Goal: Task Accomplishment & Management: Use online tool/utility

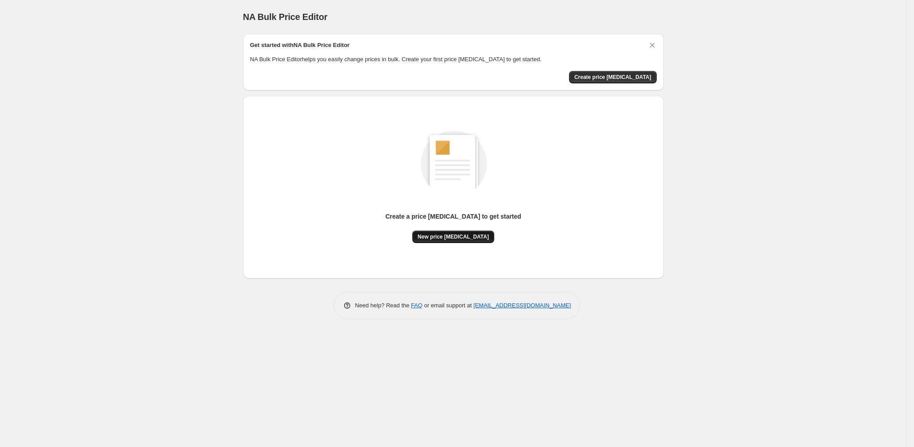
click at [455, 238] on span "New price [MEDICAL_DATA]" at bounding box center [453, 236] width 71 height 7
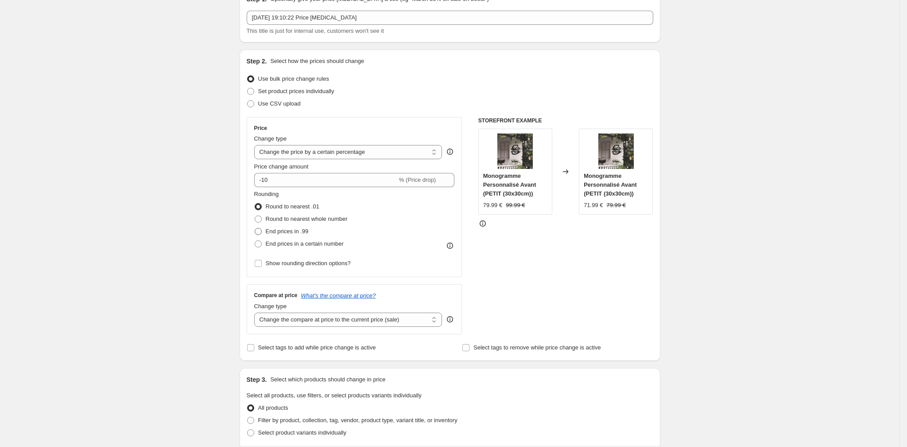
scroll to position [66, 0]
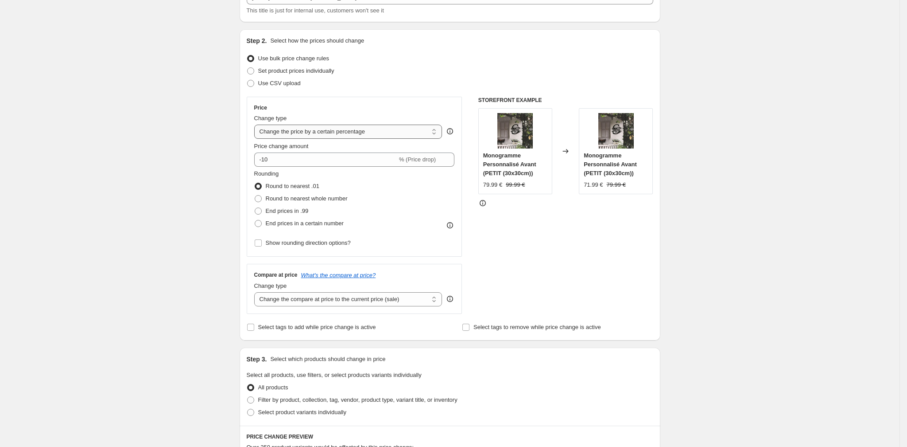
click at [376, 131] on select "Change the price to a certain amount Change the price by a certain amount Chang…" at bounding box center [348, 131] width 188 height 14
select select "to"
click at [257, 125] on select "Change the price to a certain amount Change the price by a certain amount Chang…" at bounding box center [348, 131] width 188 height 14
type input "80.00"
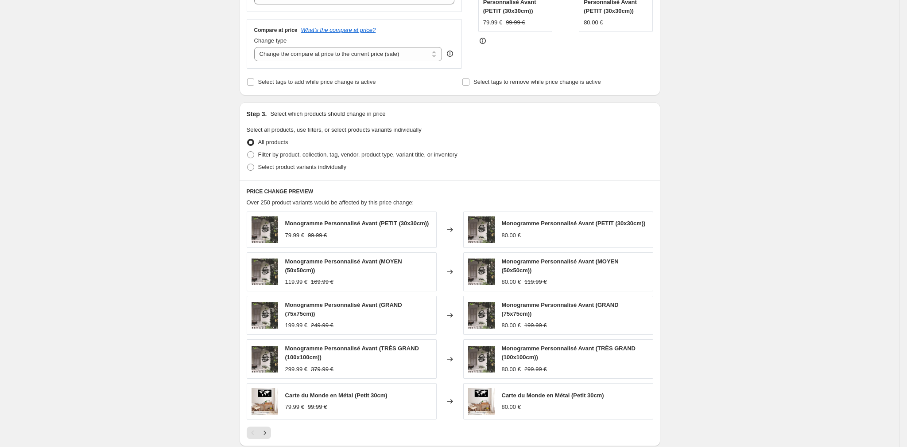
scroll to position [133, 0]
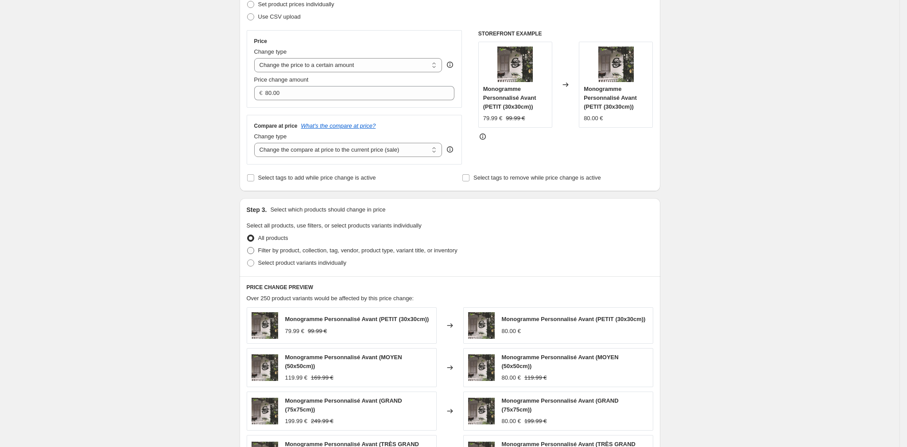
click at [321, 251] on span "Filter by product, collection, tag, vendor, product type, variant title, or inv…" at bounding box center [357, 250] width 199 height 7
click at [248, 247] on input "Filter by product, collection, tag, vendor, product type, variant title, or inv…" at bounding box center [247, 247] width 0 height 0
radio input "true"
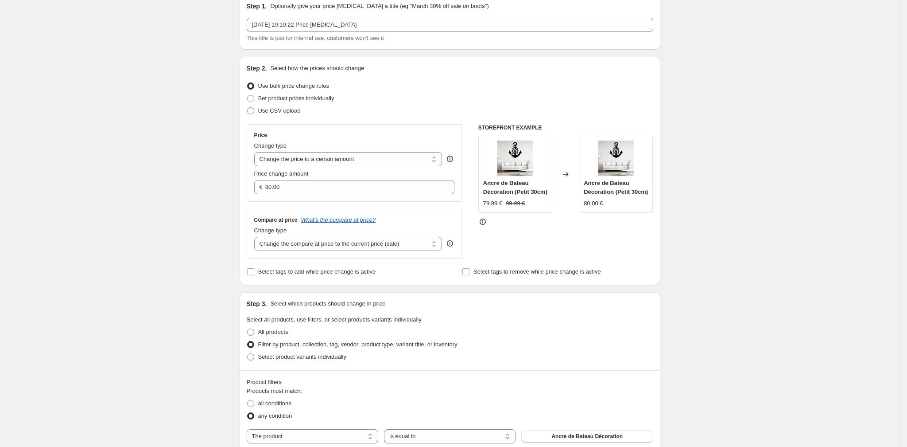
scroll to position [0, 0]
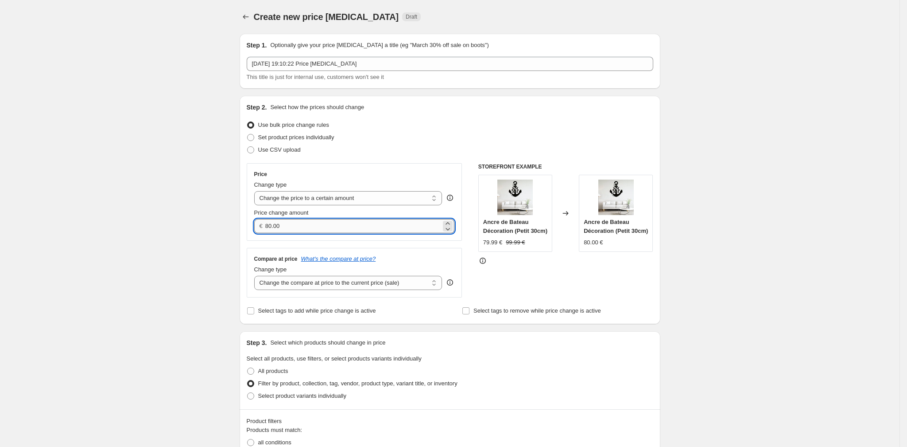
click at [398, 230] on input "80.00" at bounding box center [353, 226] width 176 height 14
click at [353, 200] on select "Change the price to a certain amount Change the price by a certain amount Chang…" at bounding box center [348, 198] width 188 height 14
select select "by"
click at [257, 192] on select "Change the price to a certain amount Change the price by a certain amount Chang…" at bounding box center [348, 198] width 188 height 14
type input "-10.00"
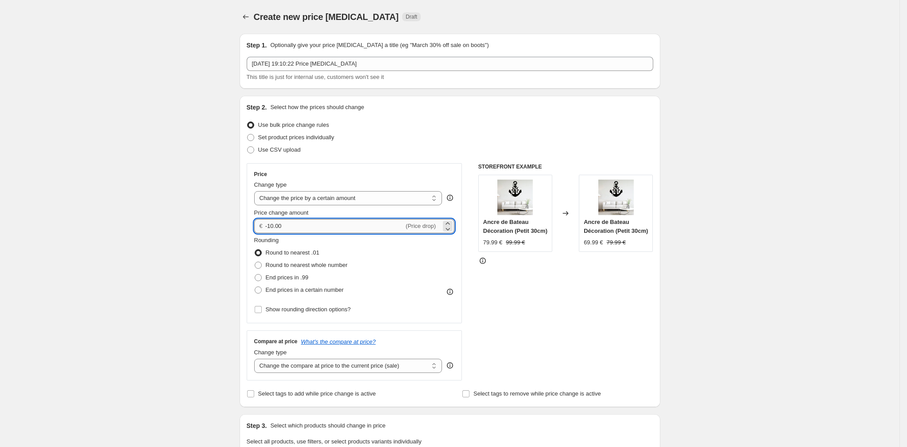
click at [379, 232] on input "-10.00" at bounding box center [334, 226] width 139 height 14
click at [195, 222] on div "Create new price [MEDICAL_DATA]. This page is ready Create new price [MEDICAL_D…" at bounding box center [450, 452] width 900 height 904
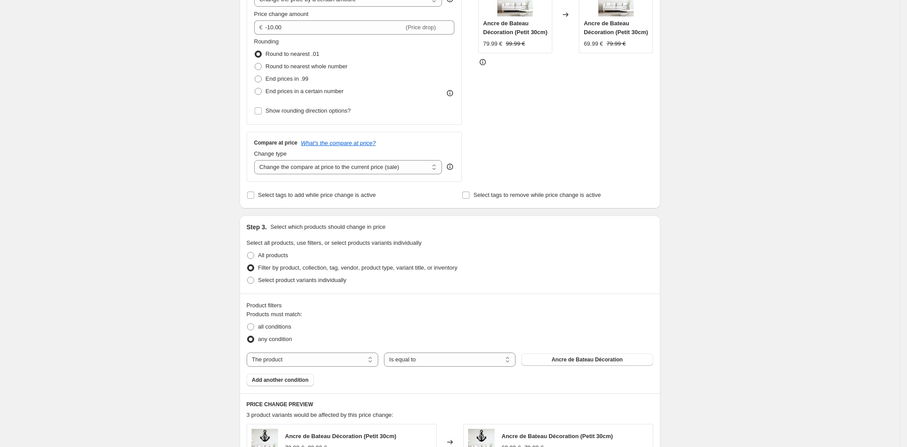
scroll to position [199, 0]
click at [363, 168] on select "Change the compare at price to the current price (sale) Change the compare at p…" at bounding box center [348, 166] width 188 height 14
click at [145, 194] on div "Create new price [MEDICAL_DATA]. This page is ready Create new price [MEDICAL_D…" at bounding box center [450, 253] width 900 height 904
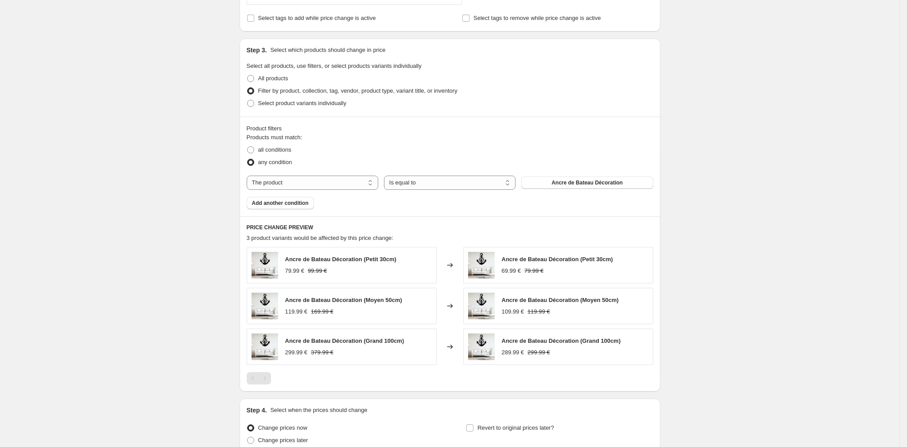
scroll to position [398, 0]
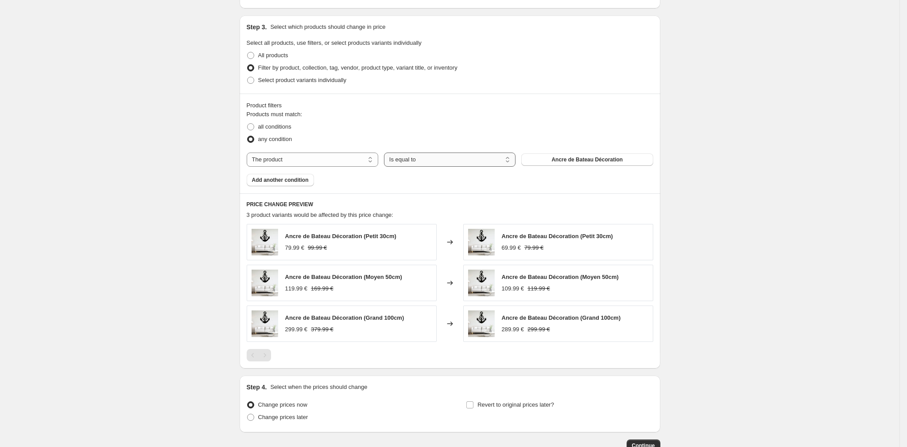
click at [478, 163] on select "Is equal to Is not equal to" at bounding box center [450, 159] width 132 height 14
click at [580, 163] on span "Ancre de Bateau Décoration" at bounding box center [587, 159] width 71 height 7
click at [292, 183] on span "Add another condition" at bounding box center [280, 179] width 57 height 7
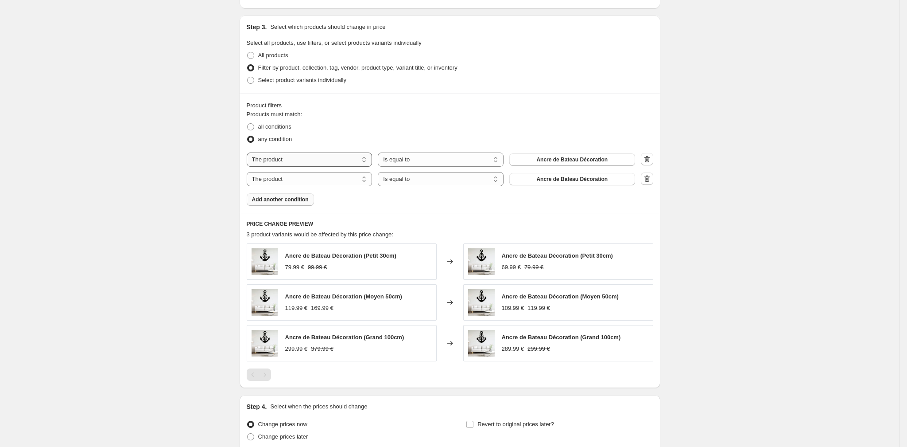
click at [316, 167] on select "The product The product's collection The product's vendor The product's type Th…" at bounding box center [310, 159] width 126 height 14
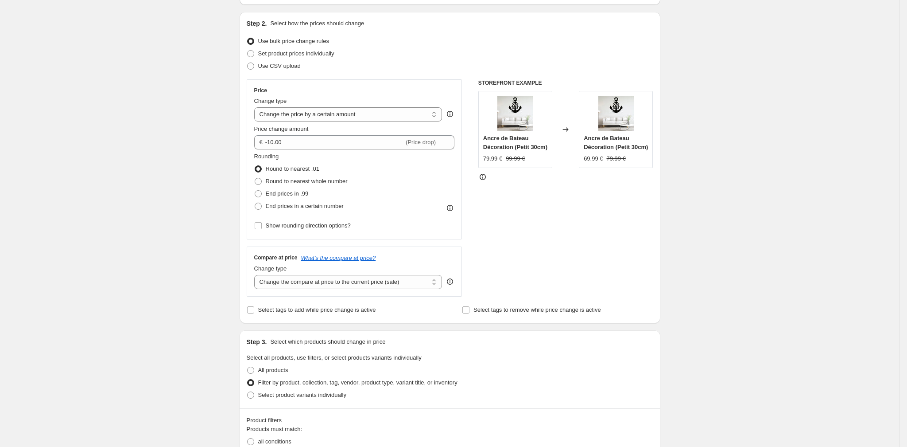
scroll to position [217, 0]
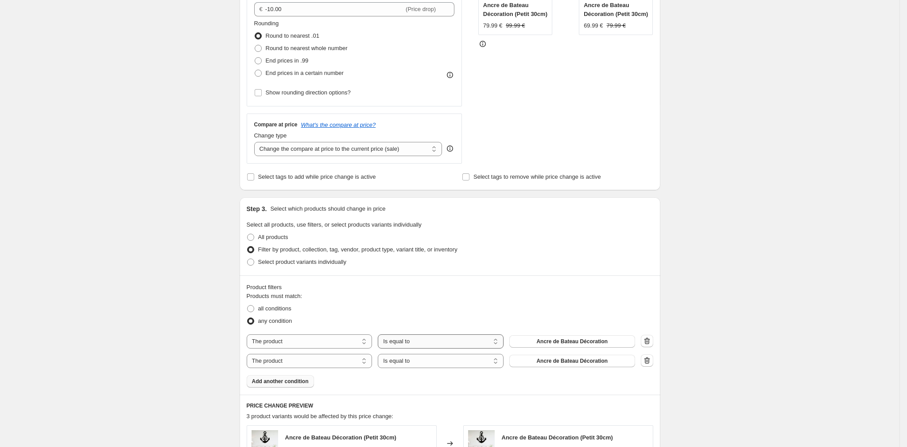
click at [416, 346] on select "Is equal to Is not equal to" at bounding box center [441, 341] width 126 height 14
click at [297, 348] on select "The product The product's collection The product's vendor The product's type Th…" at bounding box center [310, 341] width 126 height 14
click at [454, 266] on div "Select product variants individually" at bounding box center [450, 262] width 407 height 12
